Goal: Task Accomplishment & Management: Manage account settings

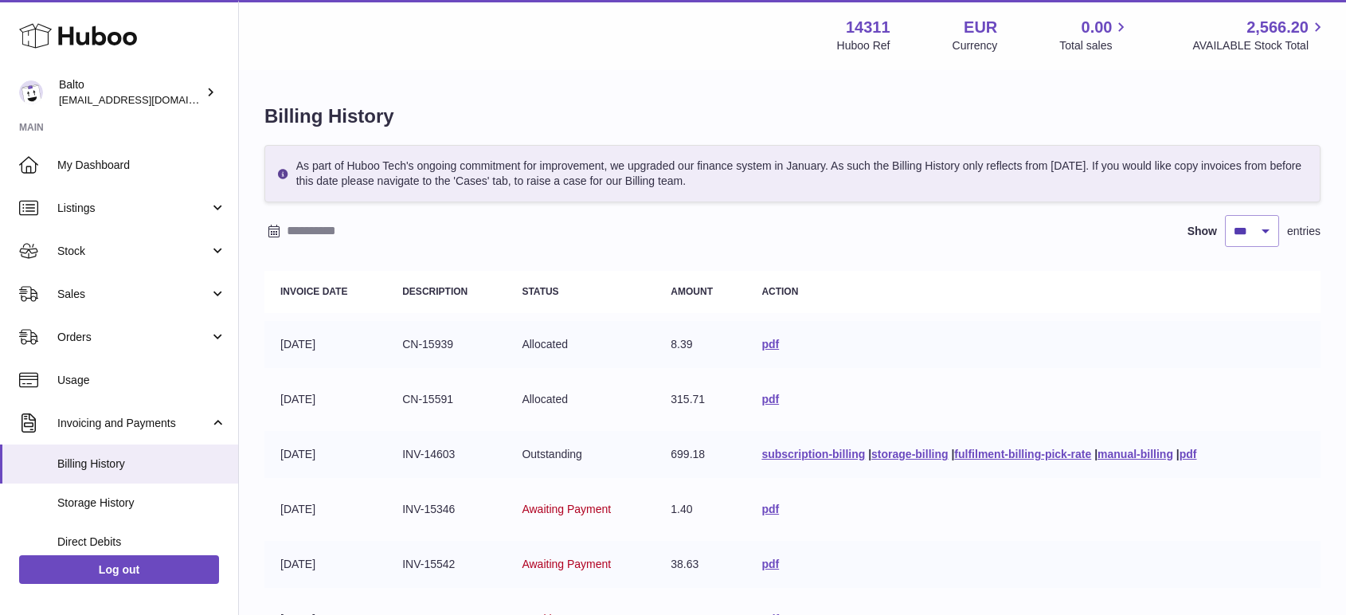
select select "***"
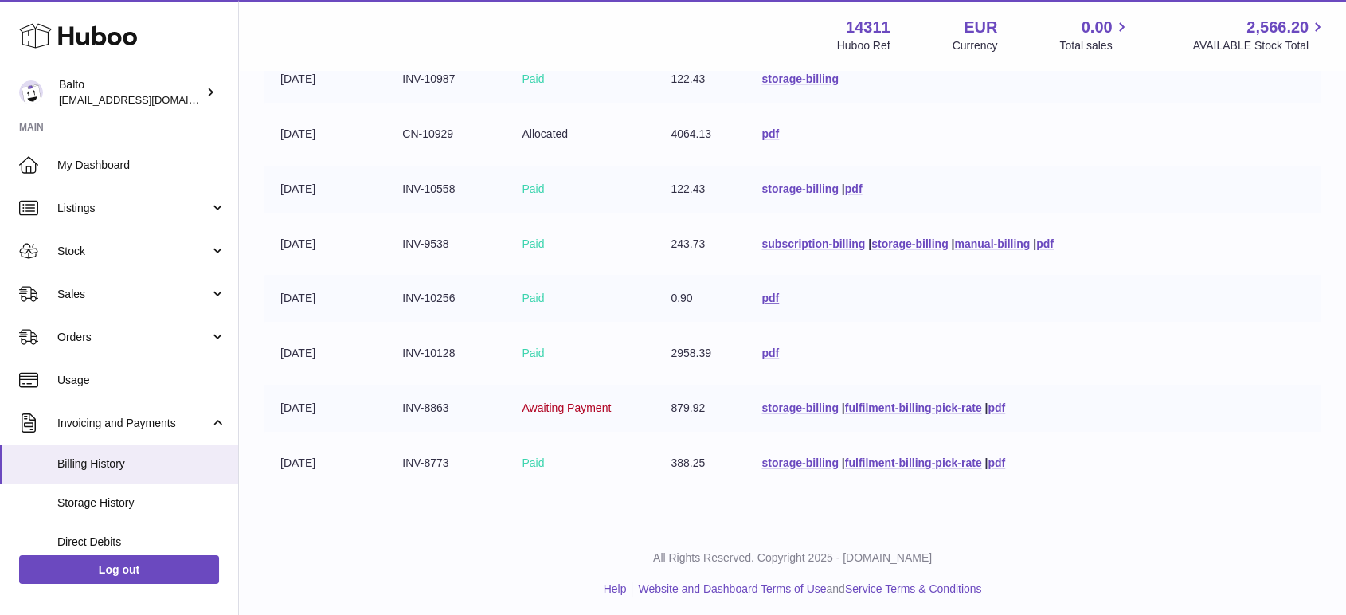
click at [797, 186] on link "storage-billing" at bounding box center [800, 188] width 76 height 13
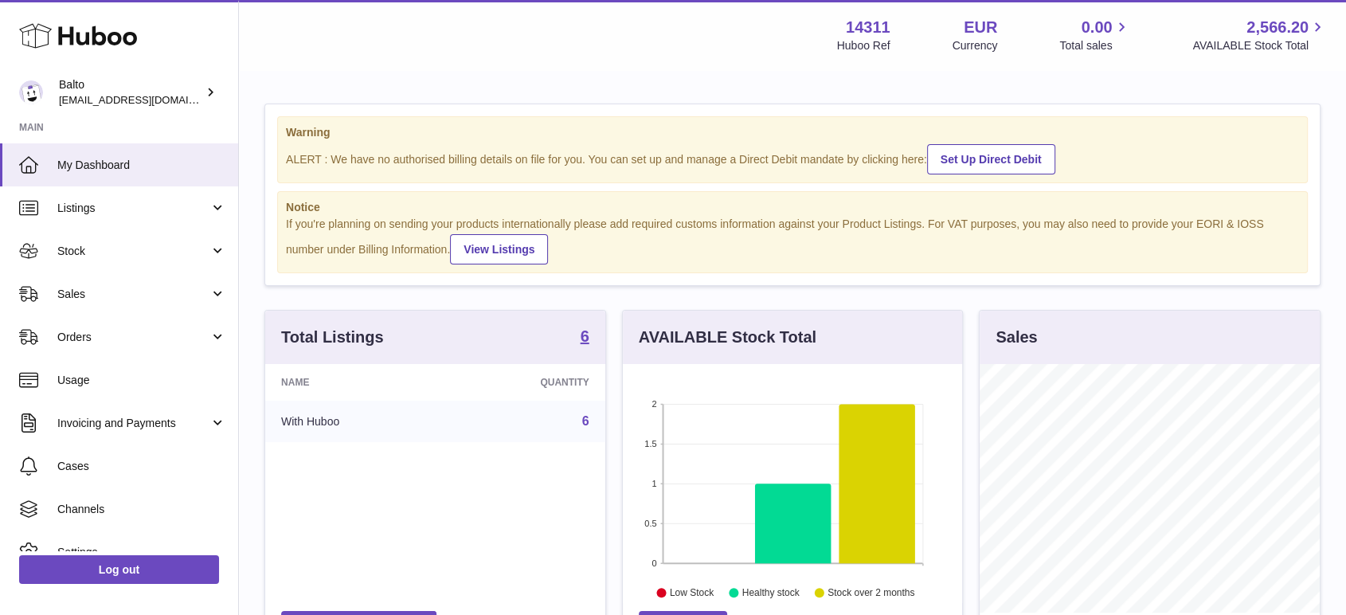
scroll to position [249, 339]
click at [125, 429] on span "Invoicing and Payments" at bounding box center [133, 423] width 152 height 15
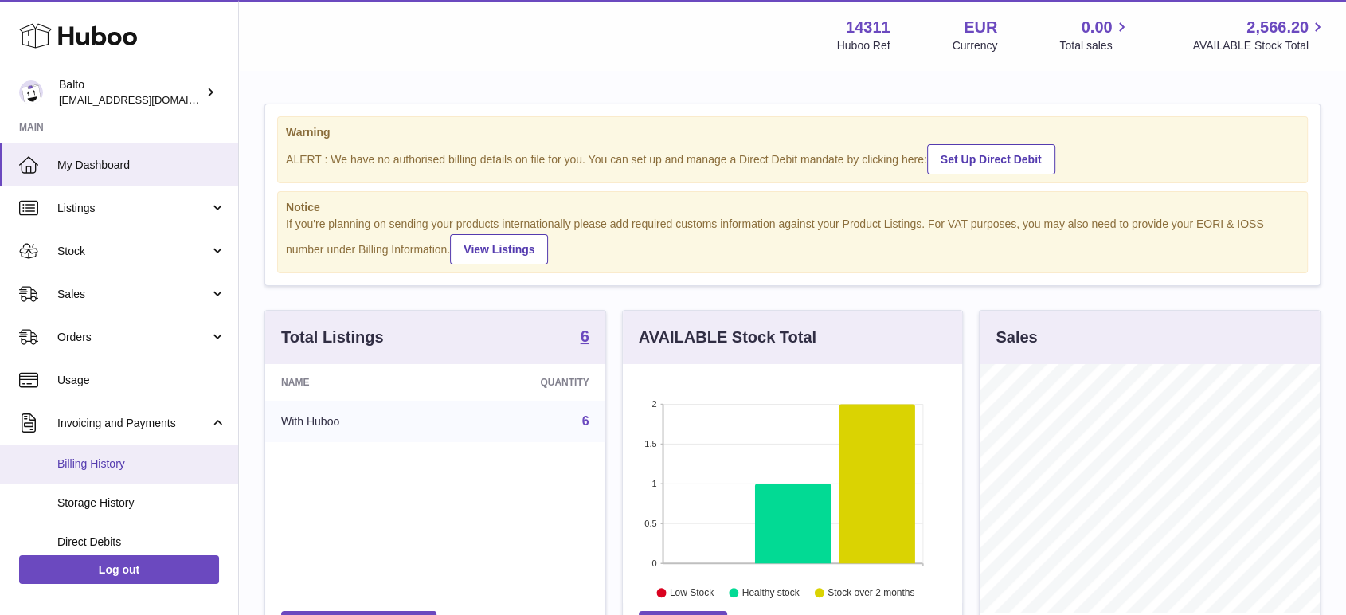
click at [134, 462] on span "Billing History" at bounding box center [141, 463] width 169 height 15
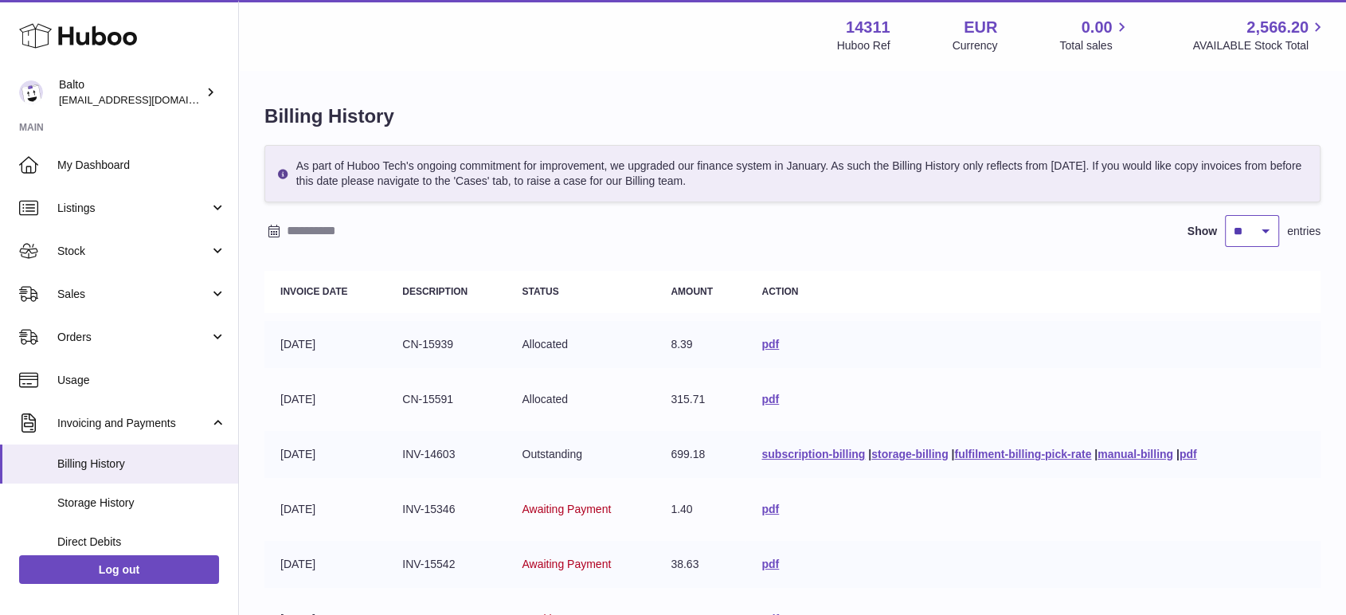
click at [1267, 233] on select "** ** ** ***" at bounding box center [1252, 231] width 54 height 32
select select "***"
click at [1225, 215] on select "** ** ** ***" at bounding box center [1252, 231] width 54 height 32
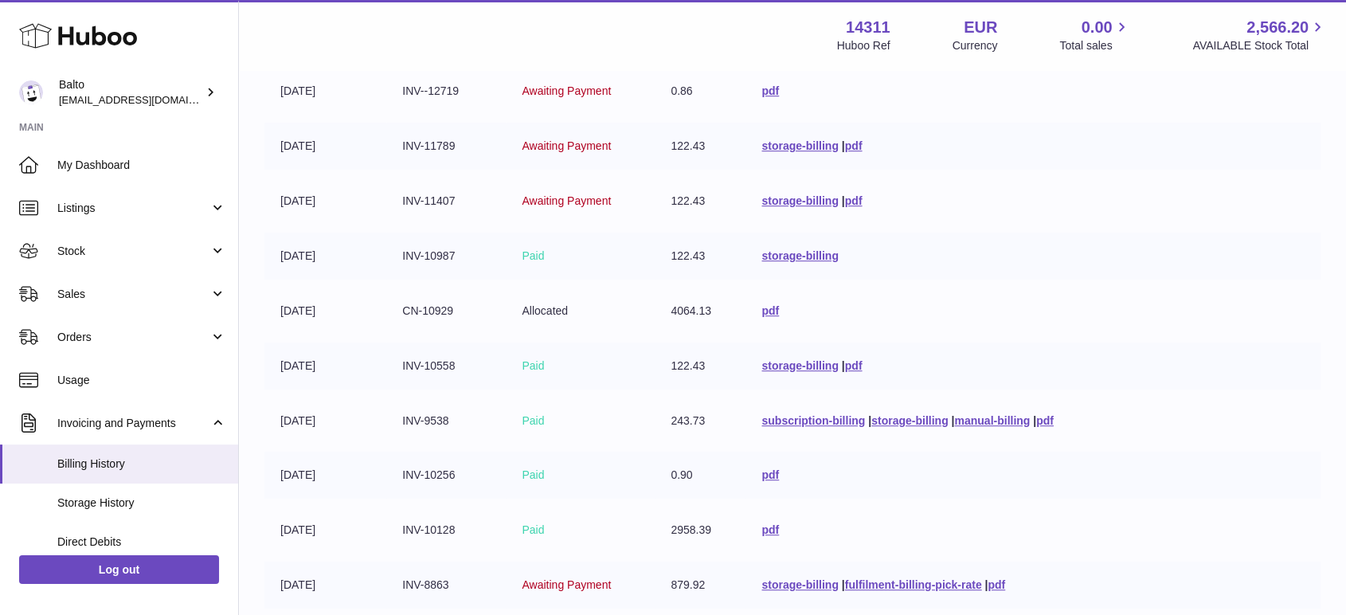
drag, startPoint x: 461, startPoint y: 257, endPoint x: 401, endPoint y: 253, distance: 60.6
click at [401, 253] on td "INV-10987" at bounding box center [445, 256] width 119 height 47
copy td "INV-10987"
click at [809, 254] on link "storage-billing" at bounding box center [800, 255] width 76 height 13
click at [813, 194] on link "storage-billing" at bounding box center [800, 200] width 76 height 13
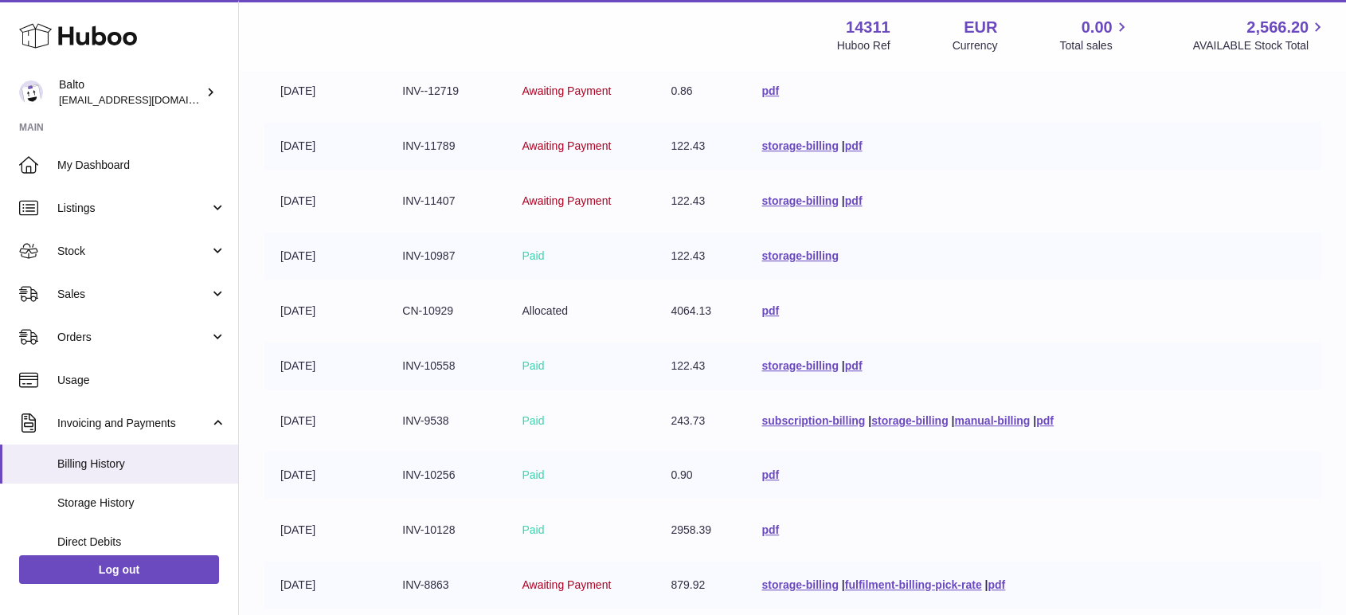
click at [792, 245] on td "storage-billing" at bounding box center [1033, 256] width 575 height 47
click at [790, 250] on link "storage-billing" at bounding box center [800, 255] width 76 height 13
drag, startPoint x: 461, startPoint y: 252, endPoint x: 401, endPoint y: 253, distance: 60.6
click at [401, 253] on td "INV-10987" at bounding box center [445, 256] width 119 height 47
copy td "INV-10987"
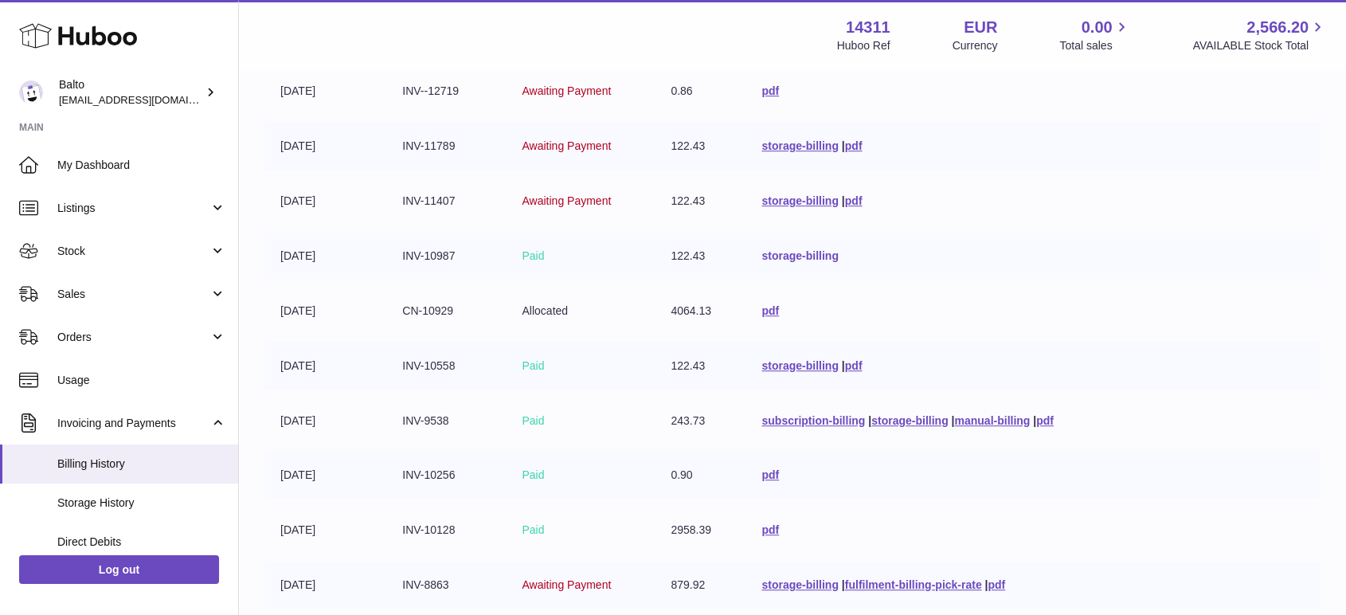
click at [809, 250] on link "storage-billing" at bounding box center [800, 255] width 76 height 13
click at [783, 198] on link "storage-billing" at bounding box center [800, 200] width 76 height 13
drag, startPoint x: 457, startPoint y: 200, endPoint x: 401, endPoint y: 201, distance: 56.6
click at [401, 201] on td "INV-11407" at bounding box center [445, 201] width 119 height 47
copy td "INV-11407"
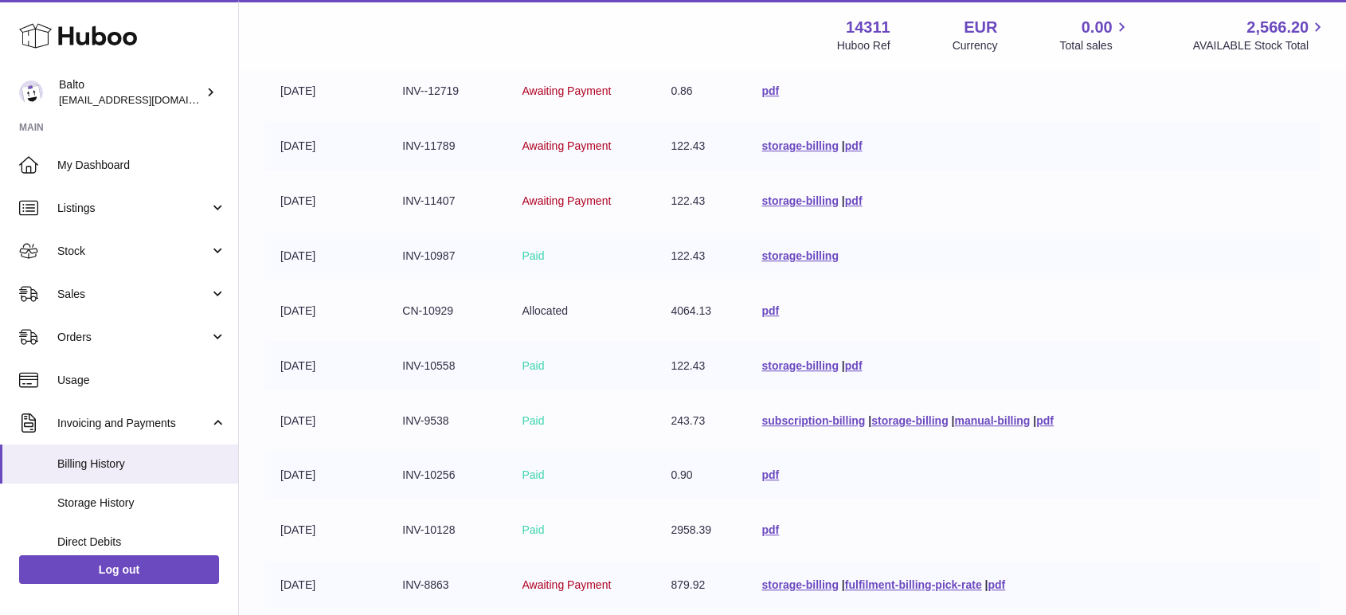
click at [787, 204] on td "storage-billing | pdf" at bounding box center [1033, 201] width 575 height 47
click at [791, 194] on link "storage-billing" at bounding box center [800, 200] width 76 height 13
drag, startPoint x: 453, startPoint y: 143, endPoint x: 395, endPoint y: 143, distance: 57.4
click at [395, 143] on td "INV-11789" at bounding box center [445, 146] width 119 height 47
copy td "INV-11789"
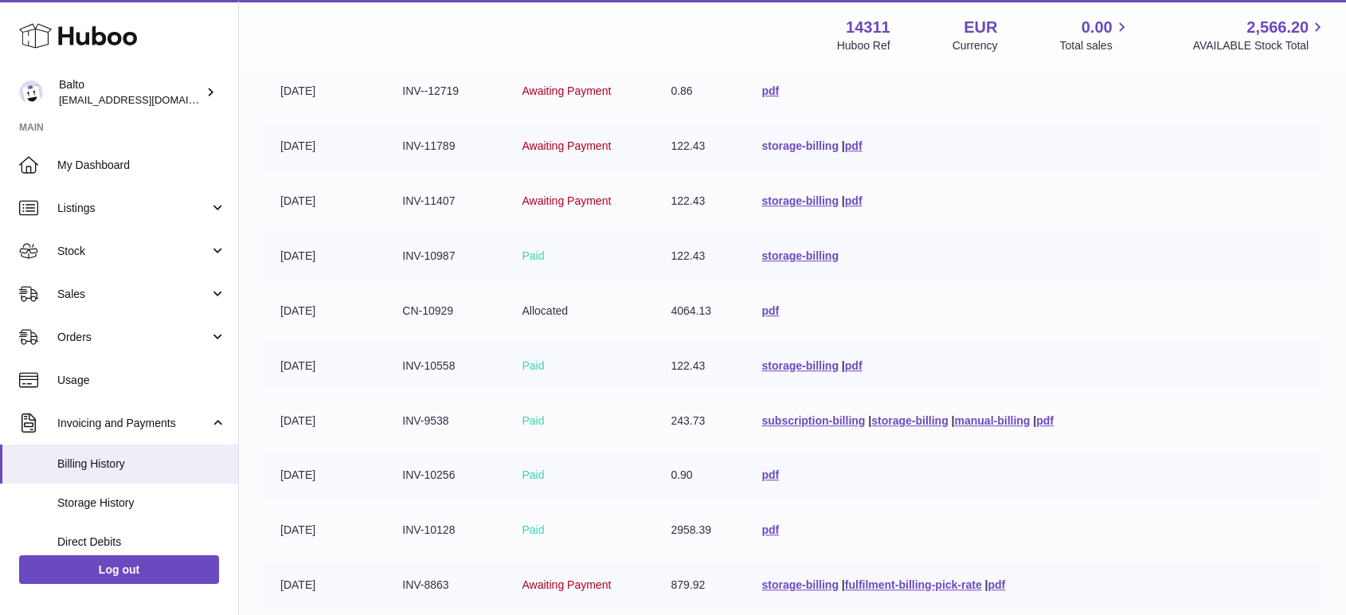
click at [792, 146] on link "storage-billing" at bounding box center [800, 145] width 76 height 13
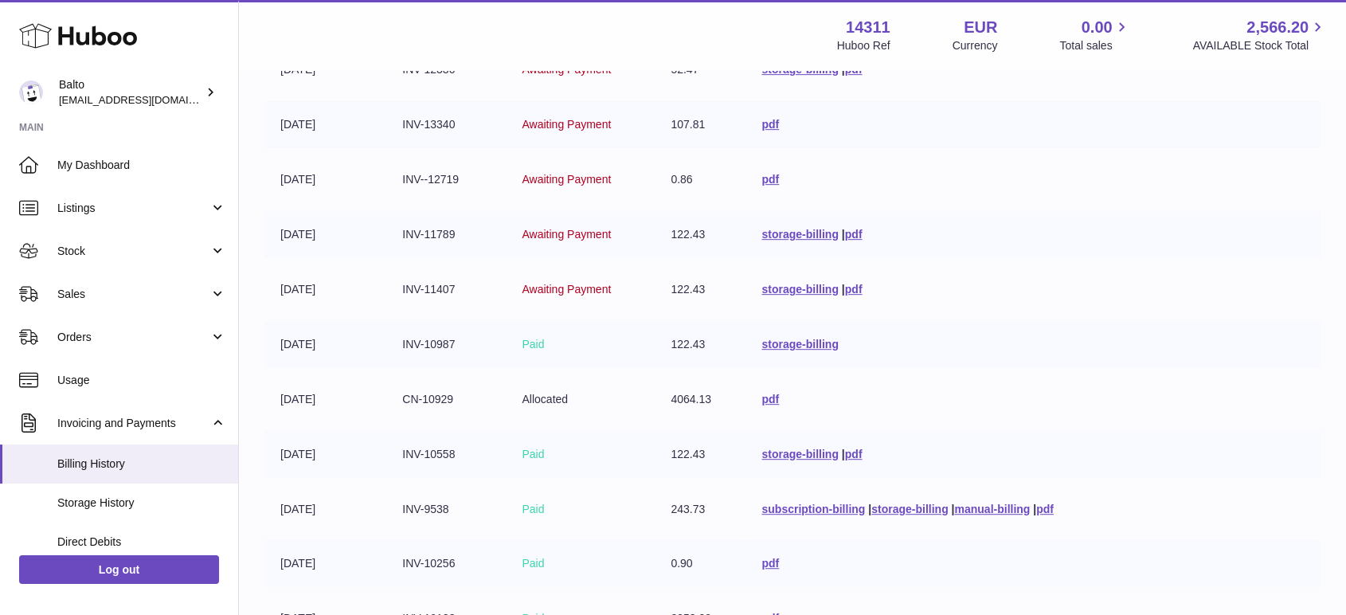
drag, startPoint x: 460, startPoint y: 174, endPoint x: 396, endPoint y: 177, distance: 63.8
click at [396, 177] on td "INV--12719" at bounding box center [445, 179] width 119 height 47
copy td "INV--12719"
click at [770, 173] on link "pdf" at bounding box center [771, 179] width 18 height 13
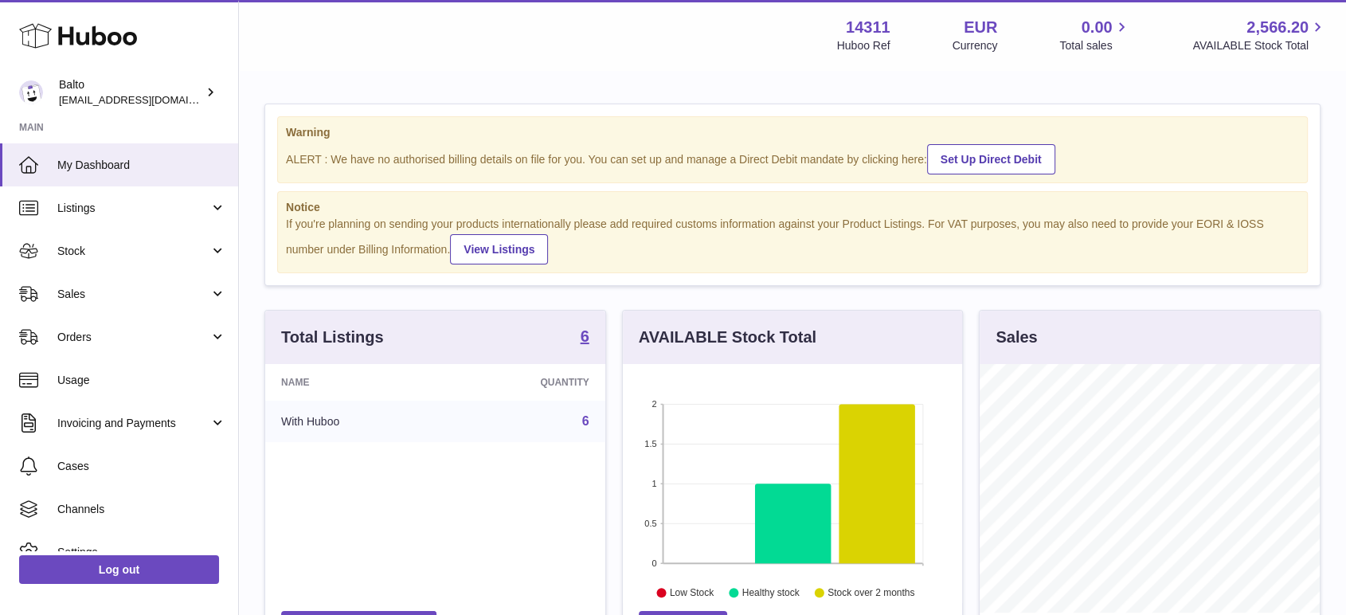
scroll to position [249, 339]
click at [102, 413] on link "Invoicing and Payments" at bounding box center [119, 423] width 238 height 43
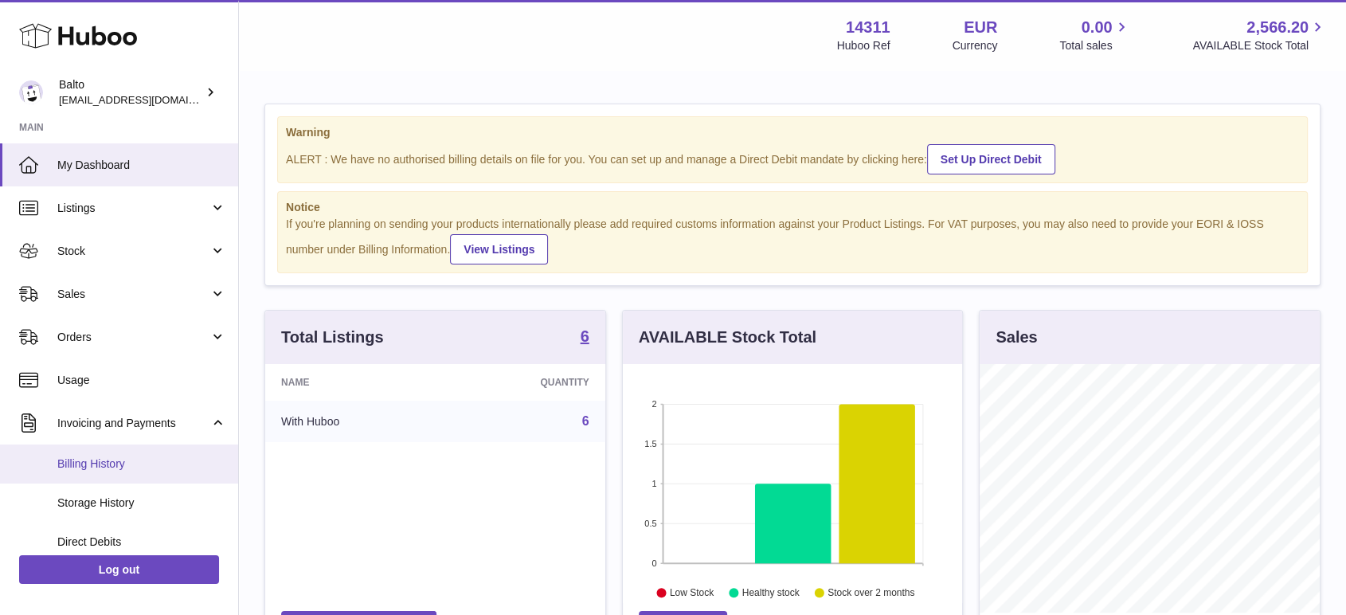
click at [107, 463] on span "Billing History" at bounding box center [141, 463] width 169 height 15
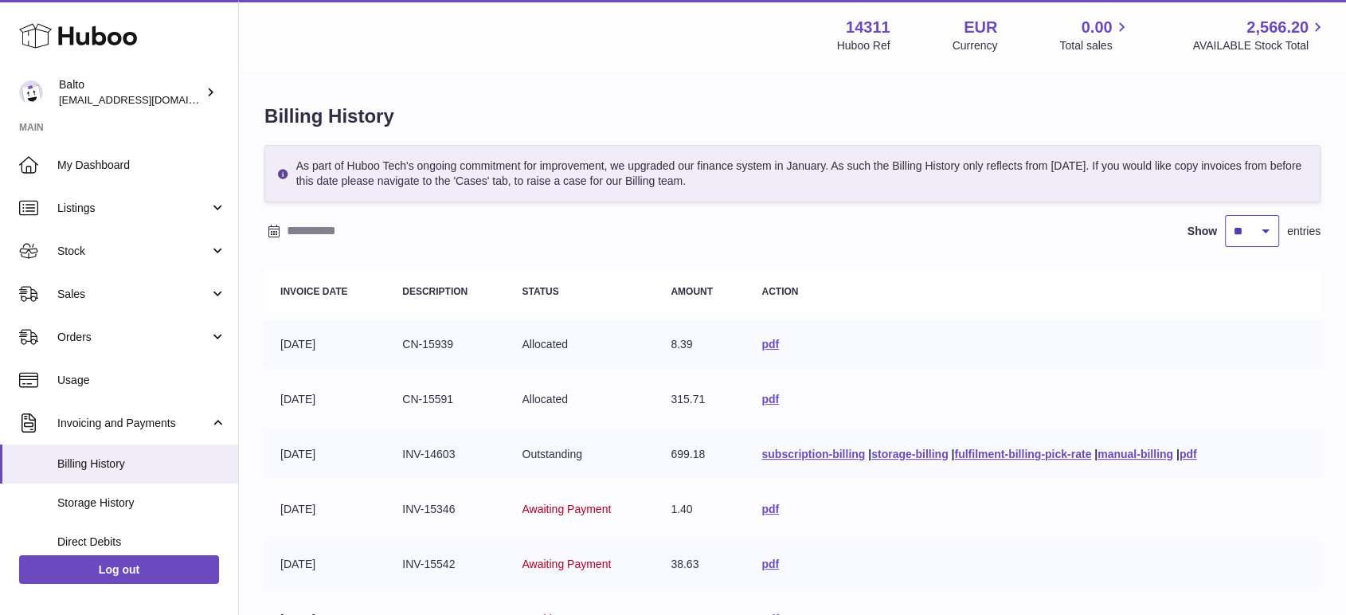
click at [1252, 235] on select "** ** ** ***" at bounding box center [1252, 231] width 54 height 32
select select "***"
click at [1225, 215] on select "** ** ** ***" at bounding box center [1252, 231] width 54 height 32
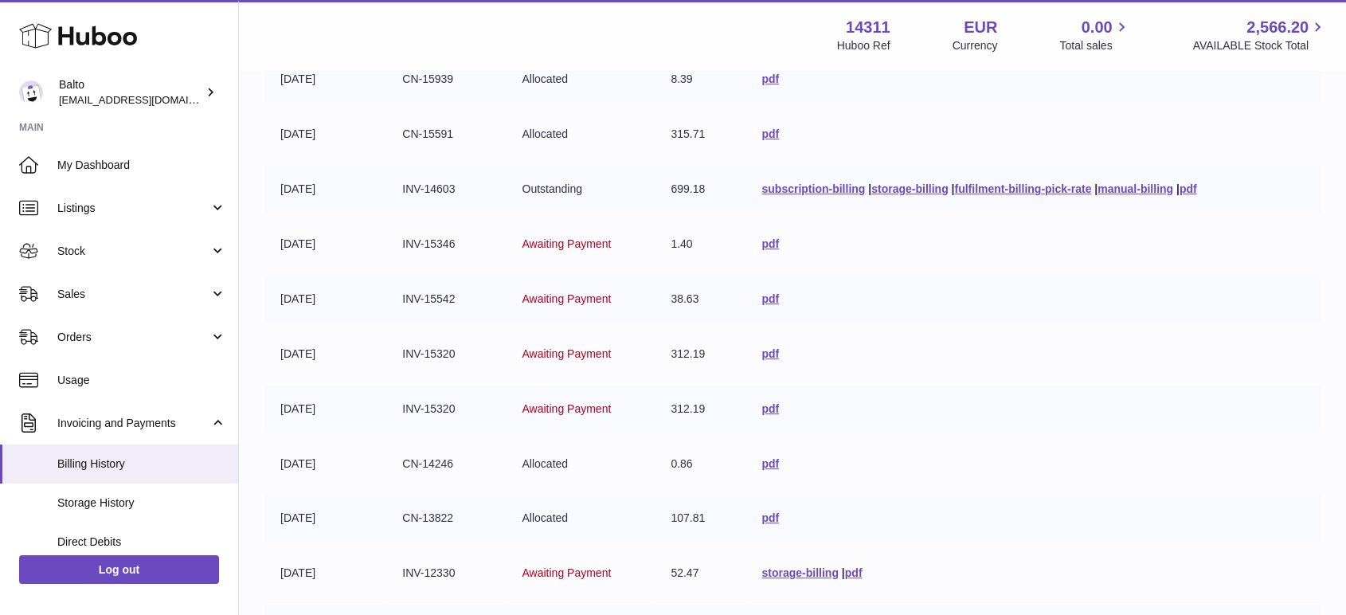
scroll to position [638, 0]
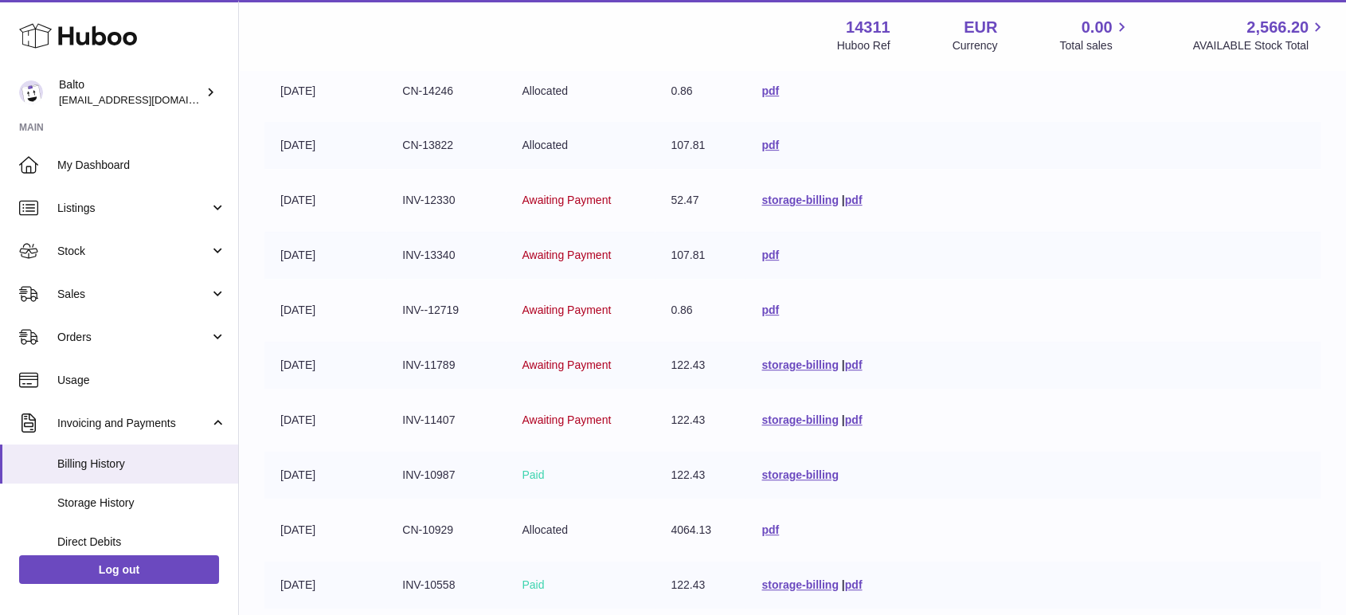
drag, startPoint x: 458, startPoint y: 248, endPoint x: 400, endPoint y: 249, distance: 58.2
click at [400, 249] on td "INV-13340" at bounding box center [445, 255] width 119 height 47
copy td "INV-13340"
drag, startPoint x: 454, startPoint y: 195, endPoint x: 398, endPoint y: 194, distance: 55.8
click at [398, 194] on td "INV-12330" at bounding box center [445, 200] width 119 height 47
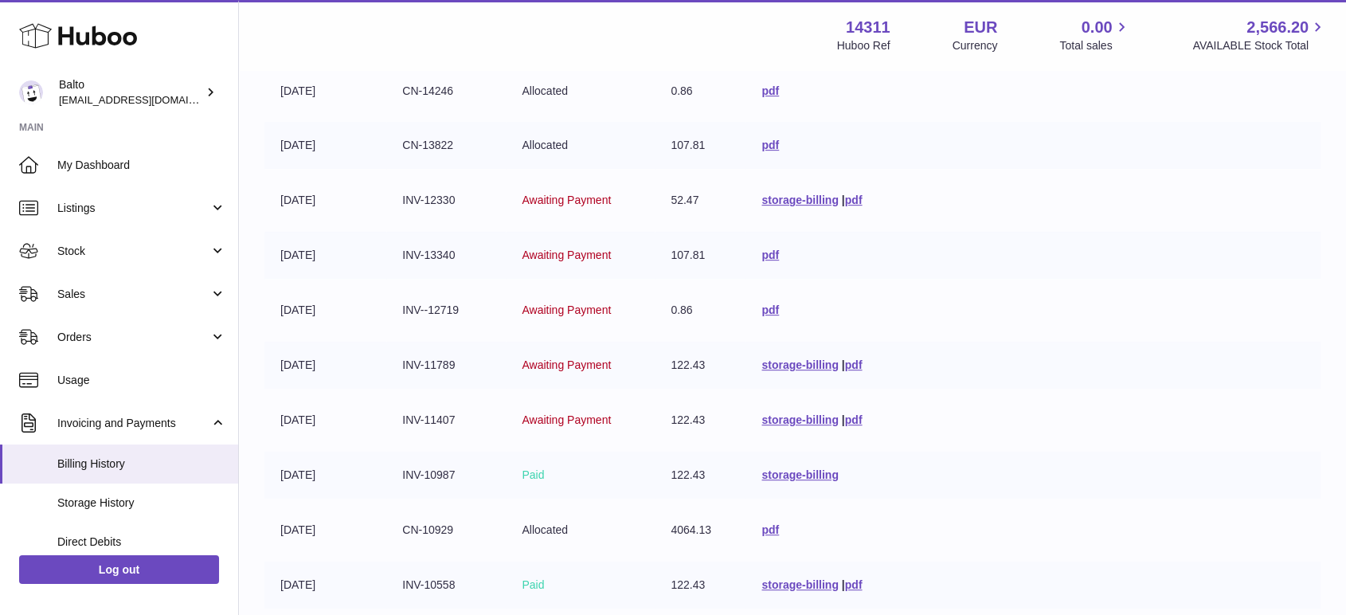
copy td "INV-12330"
click at [797, 199] on link "storage-billing" at bounding box center [800, 200] width 76 height 13
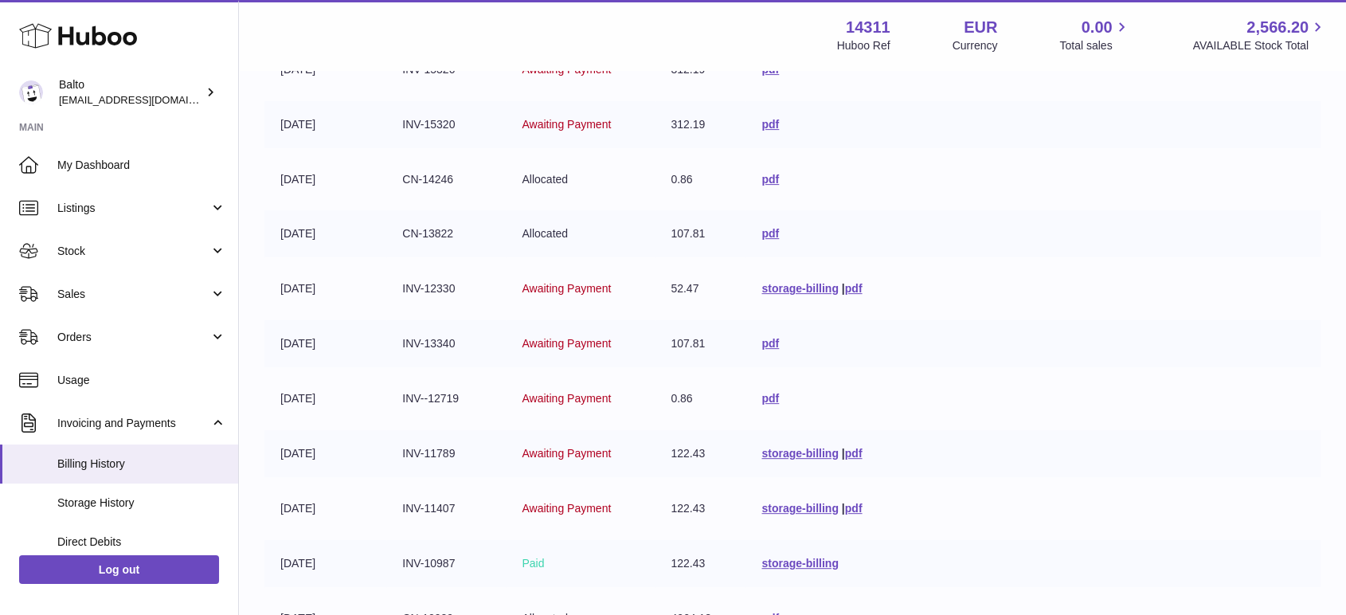
scroll to position [373, 0]
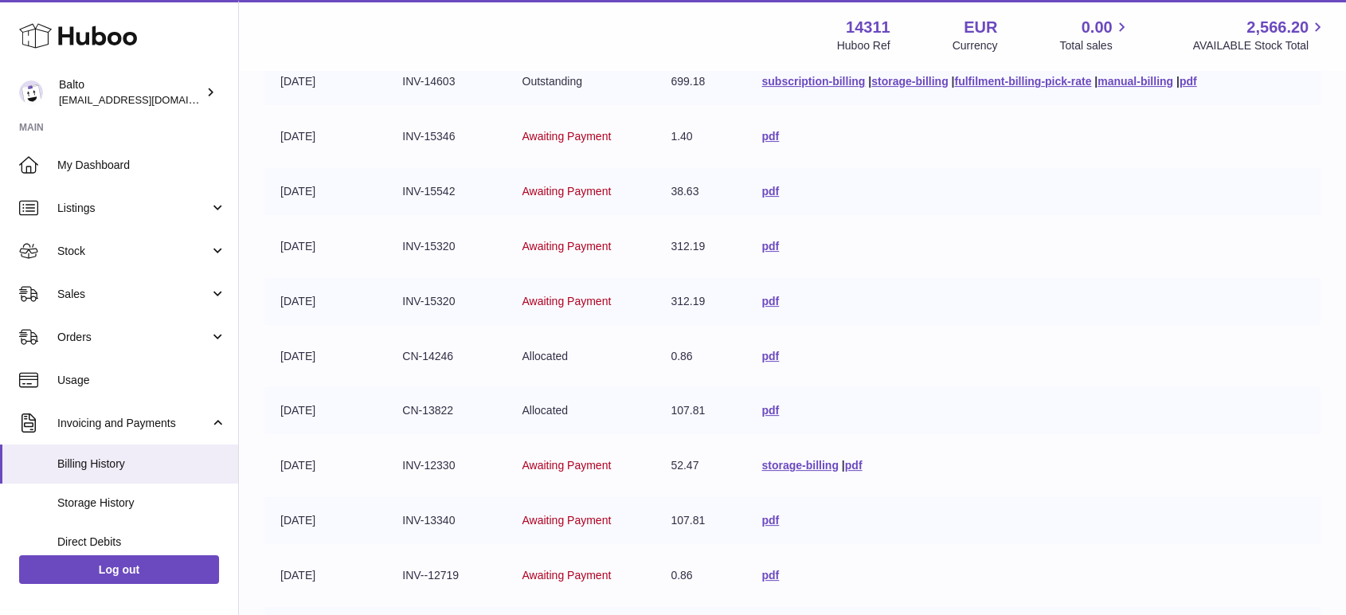
drag, startPoint x: 455, startPoint y: 297, endPoint x: 394, endPoint y: 297, distance: 60.5
click at [394, 297] on td "INV-15320" at bounding box center [445, 301] width 119 height 47
copy td "INV-15320"
click at [765, 298] on link "pdf" at bounding box center [771, 301] width 18 height 13
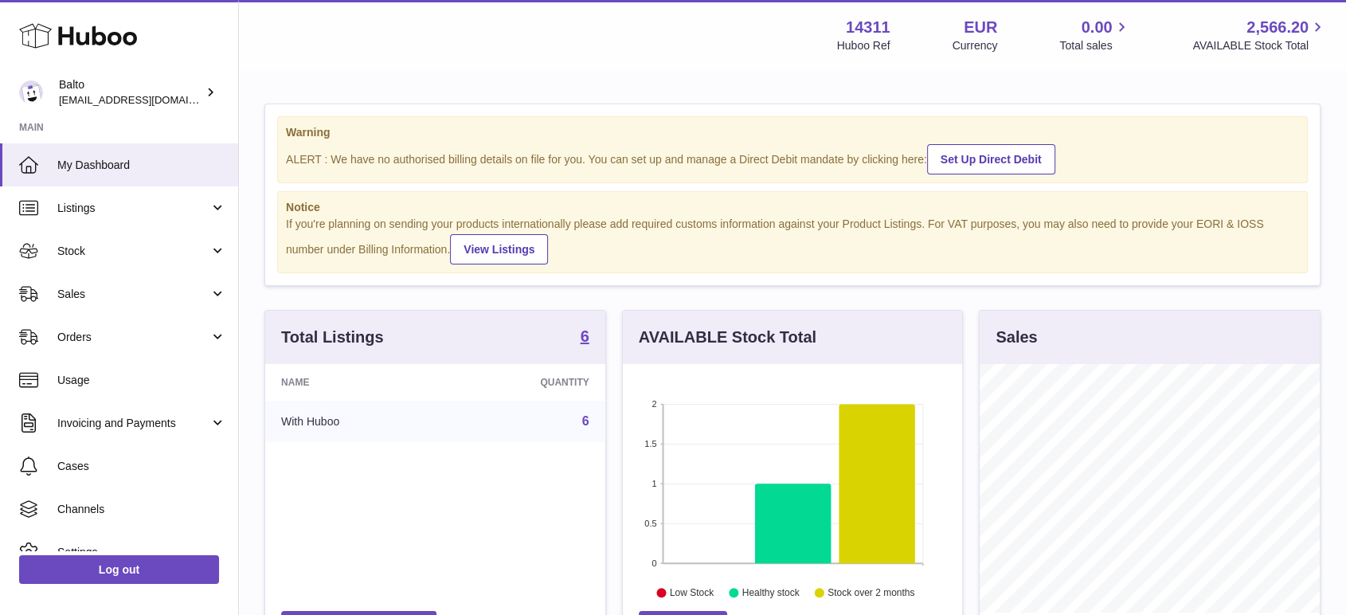
scroll to position [249, 339]
click at [134, 418] on span "Invoicing and Payments" at bounding box center [133, 423] width 152 height 15
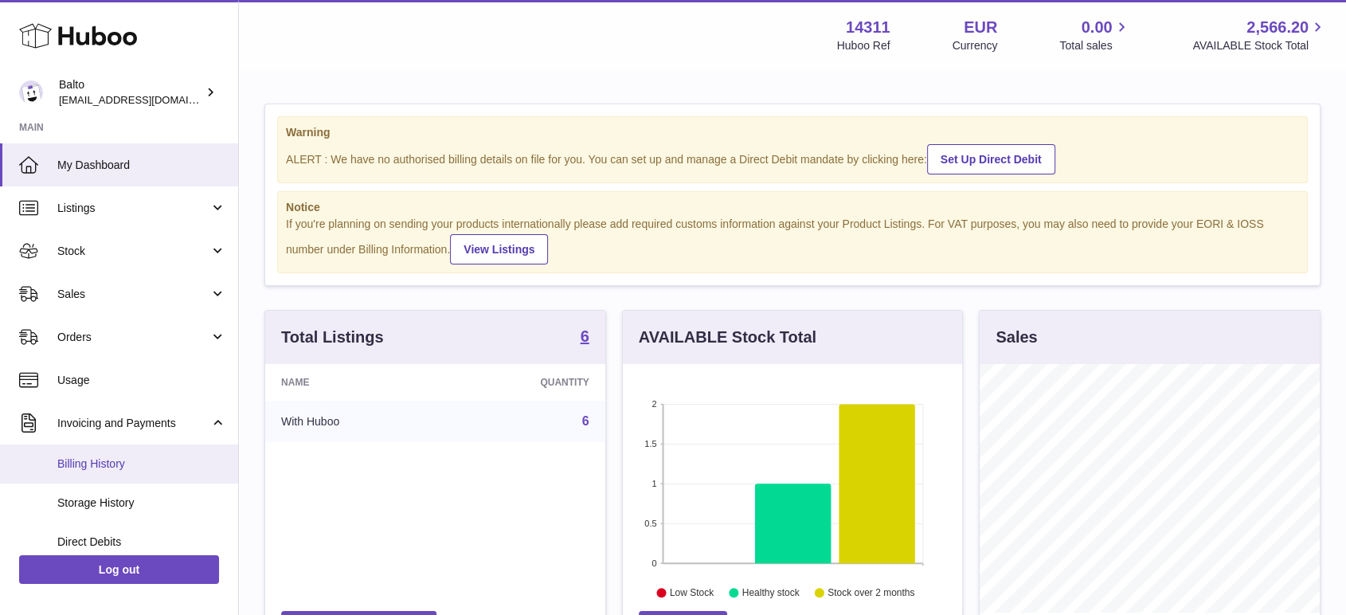
click at [145, 452] on link "Billing History" at bounding box center [119, 464] width 238 height 39
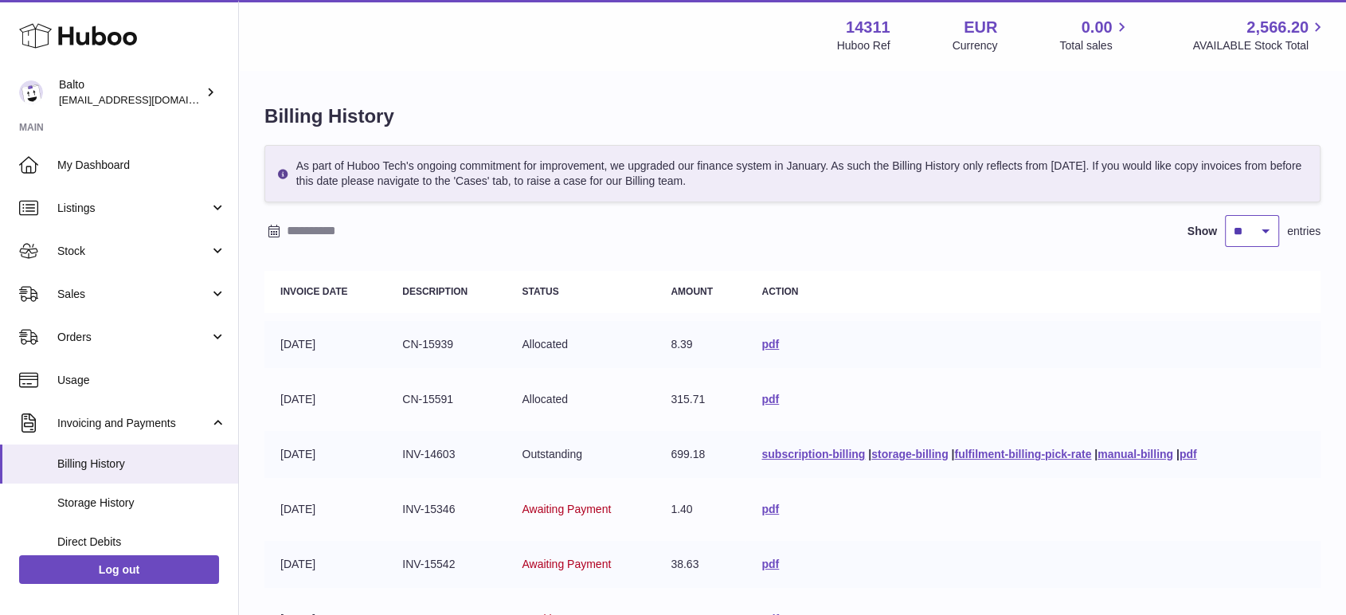
click at [1250, 234] on select "** ** ** ***" at bounding box center [1252, 231] width 54 height 32
select select "***"
click at [1225, 215] on select "** ** ** ***" at bounding box center [1252, 231] width 54 height 32
click at [994, 448] on link "fulfilment-billing-pick-rate" at bounding box center [1022, 454] width 137 height 13
